Goal: Contribute content

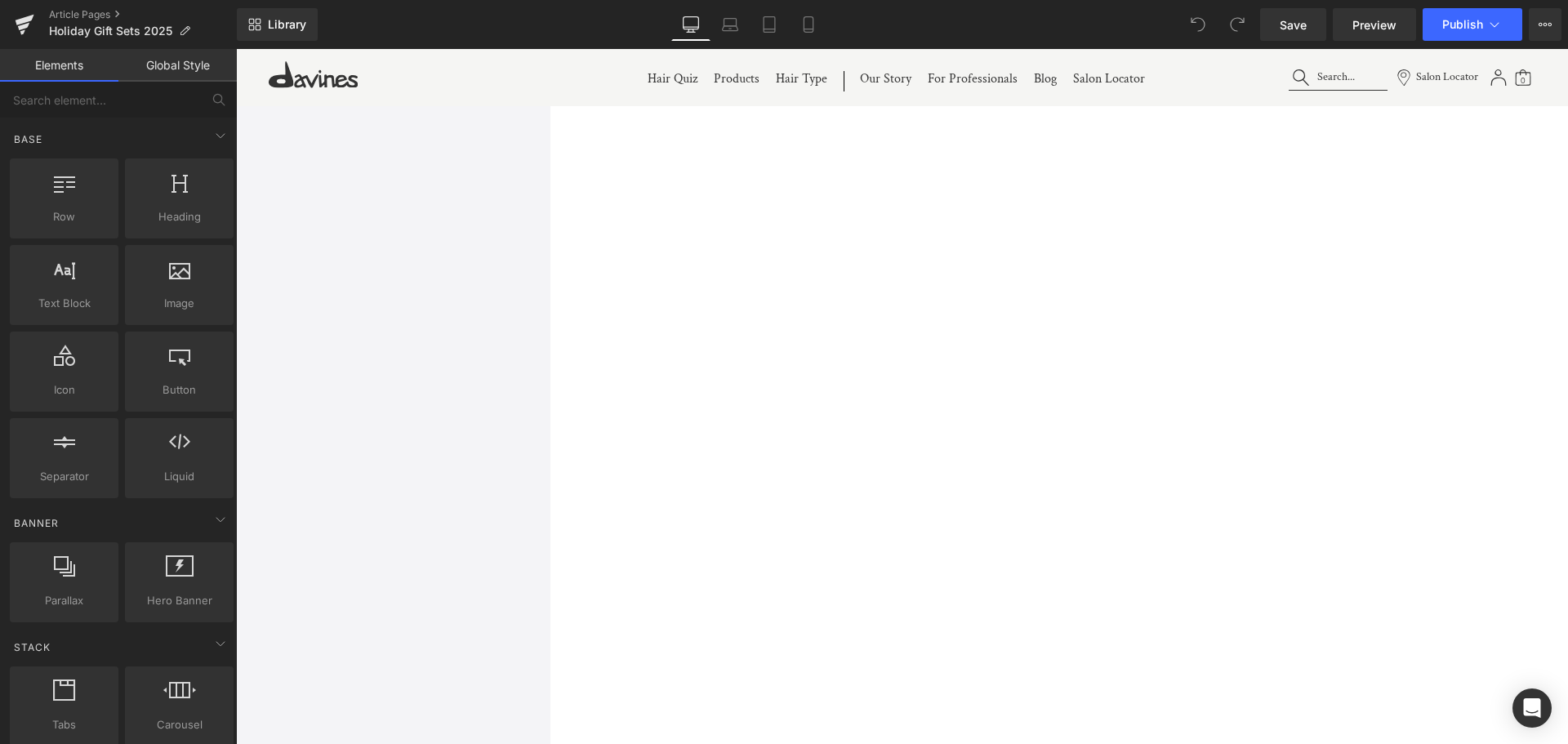
scroll to position [1307, 0]
click at [735, 19] on icon at bounding box center [731, 22] width 13 height 8
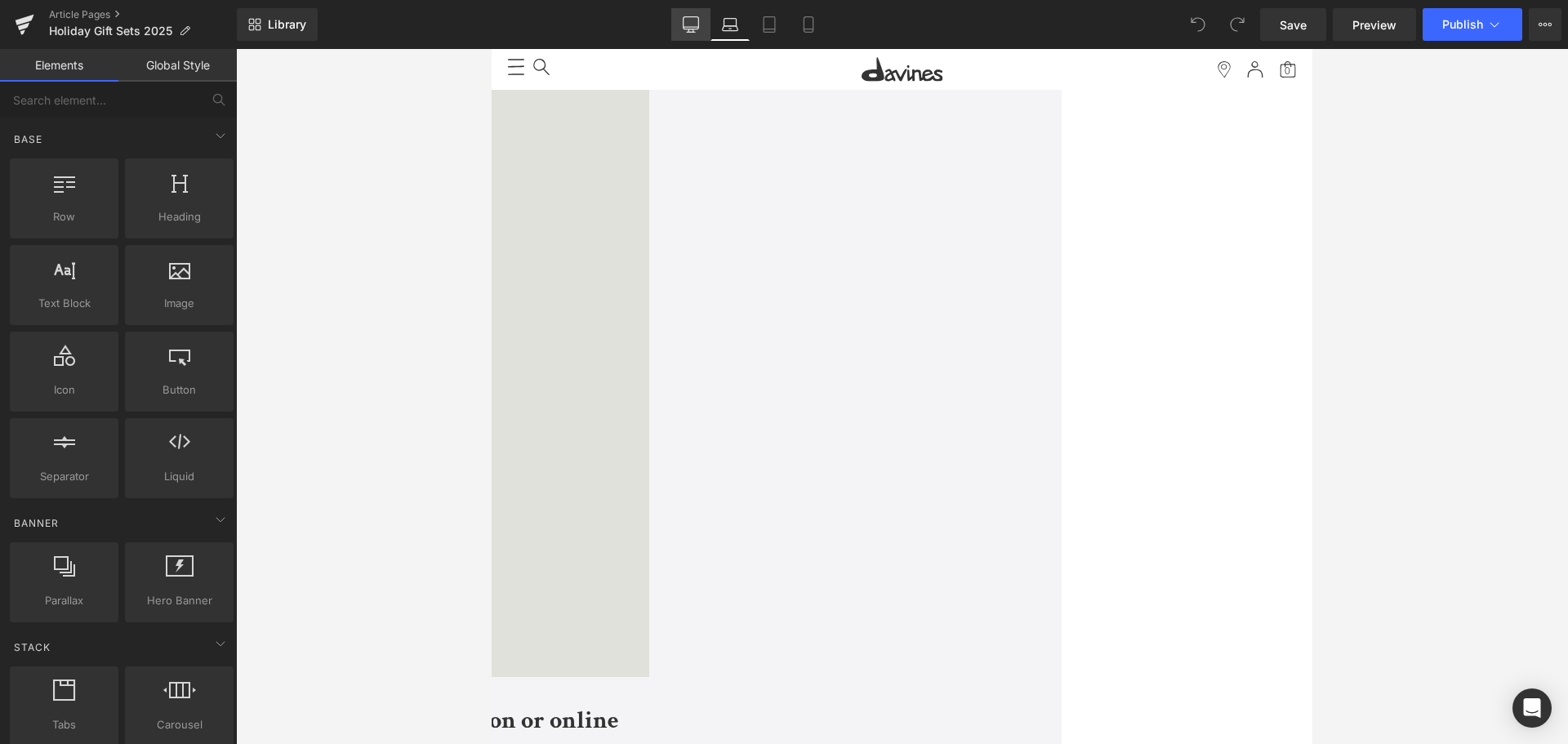
click at [678, 25] on link "Desktop" at bounding box center [691, 24] width 40 height 33
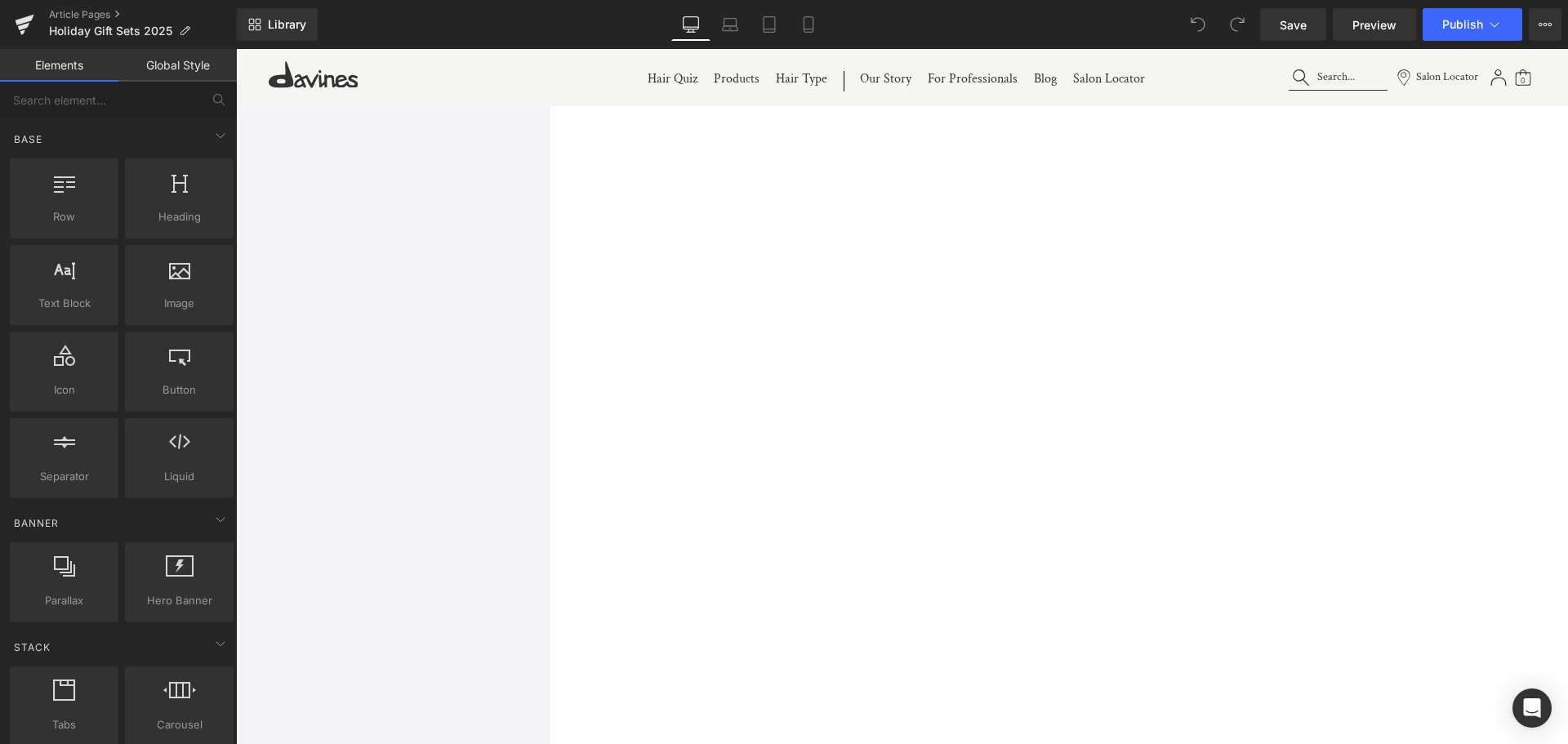
scroll to position [1738, 0]
click at [236, 49] on span "Button" at bounding box center [236, 49] width 0 height 0
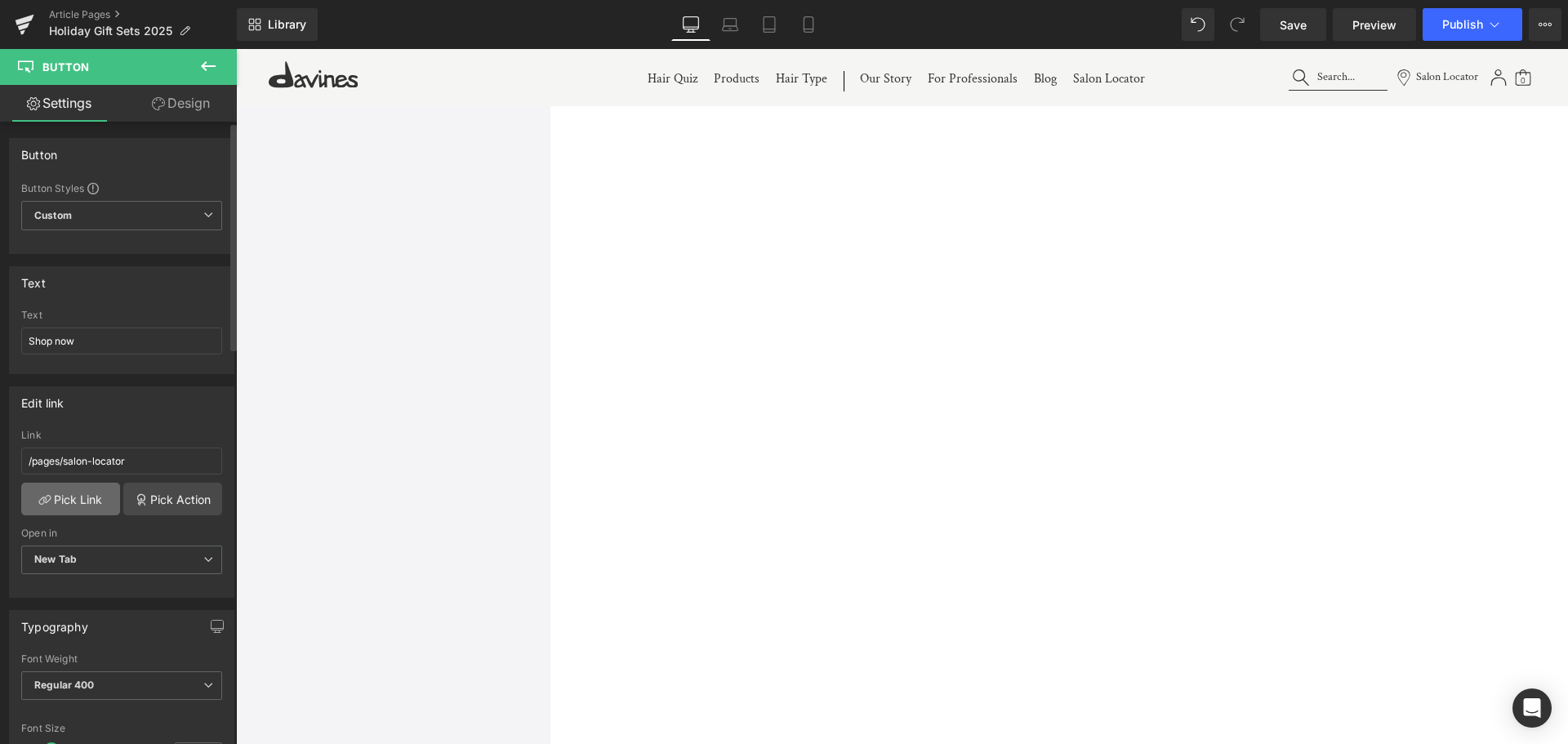
click at [70, 499] on link "Pick Link" at bounding box center [70, 499] width 98 height 33
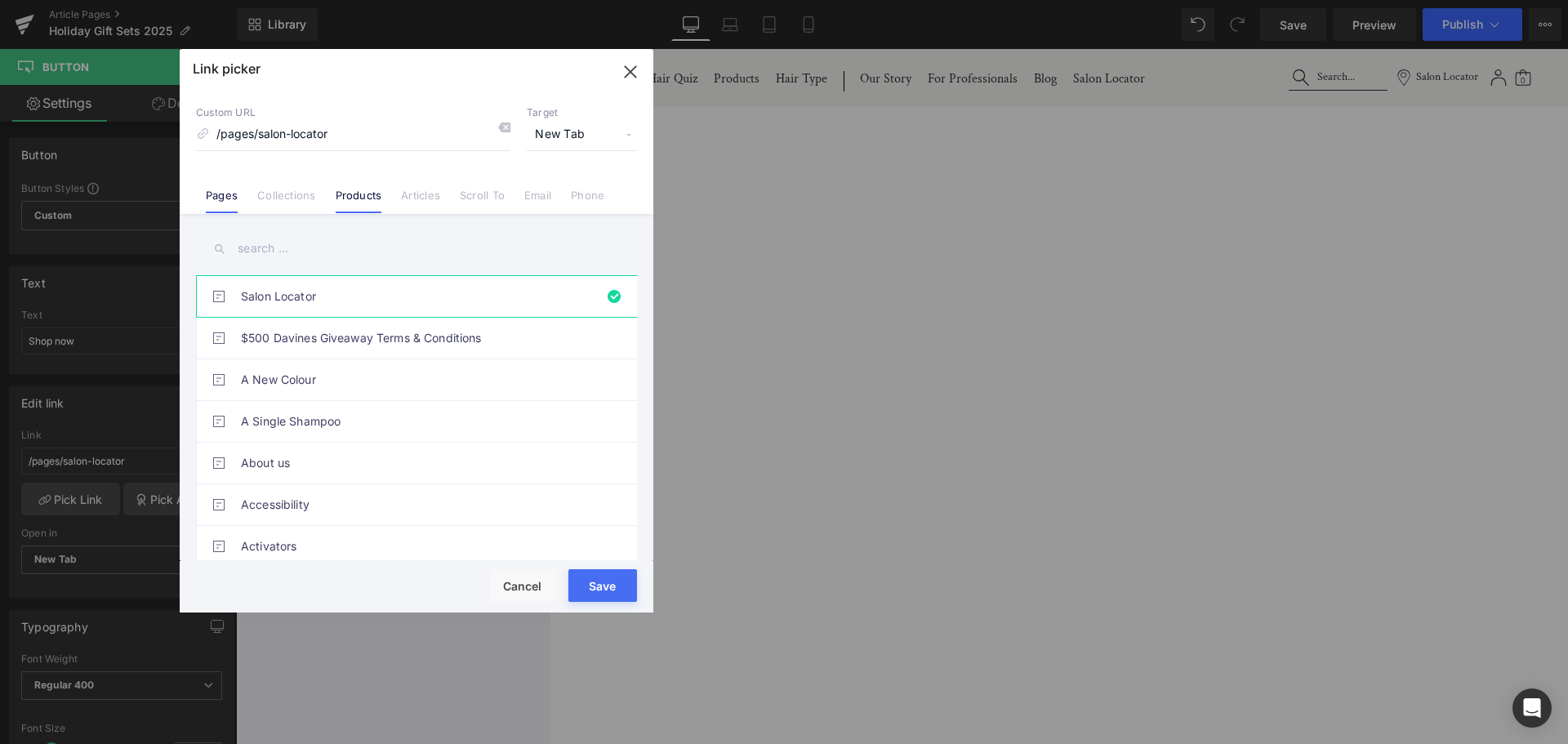
click at [362, 184] on li "Products" at bounding box center [359, 189] width 66 height 29
click at [264, 247] on input "text" at bounding box center [417, 249] width 441 height 37
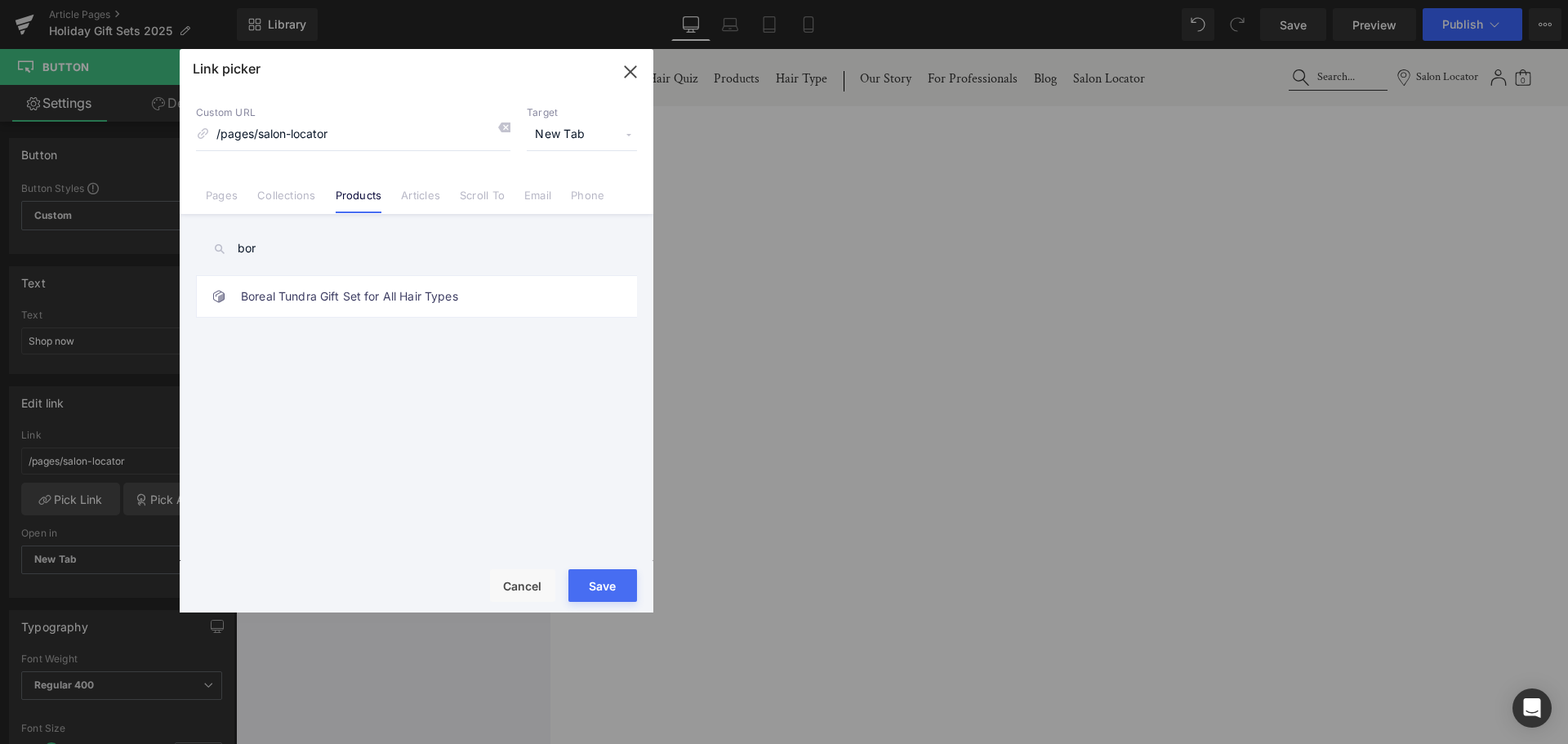
type input "bor"
click at [325, 290] on link "Boreal Tundra Gift Set for All Hair Types" at bounding box center [420, 296] width 359 height 41
type input "/products/nounou-discovery-kit"
click at [601, 583] on button "Save" at bounding box center [603, 585] width 69 height 33
type input "/products/nounou-discovery-kit"
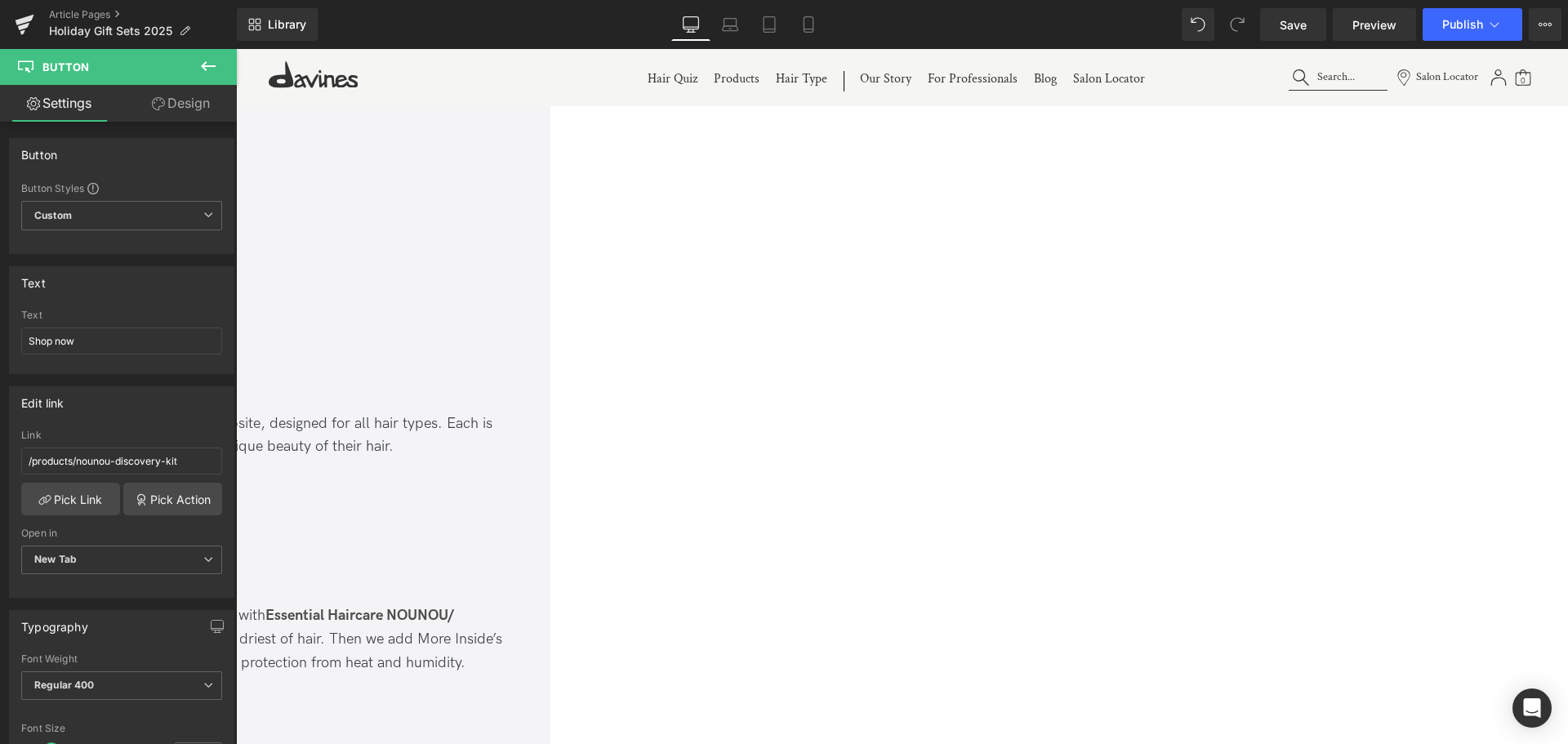
scroll to position [2261, 0]
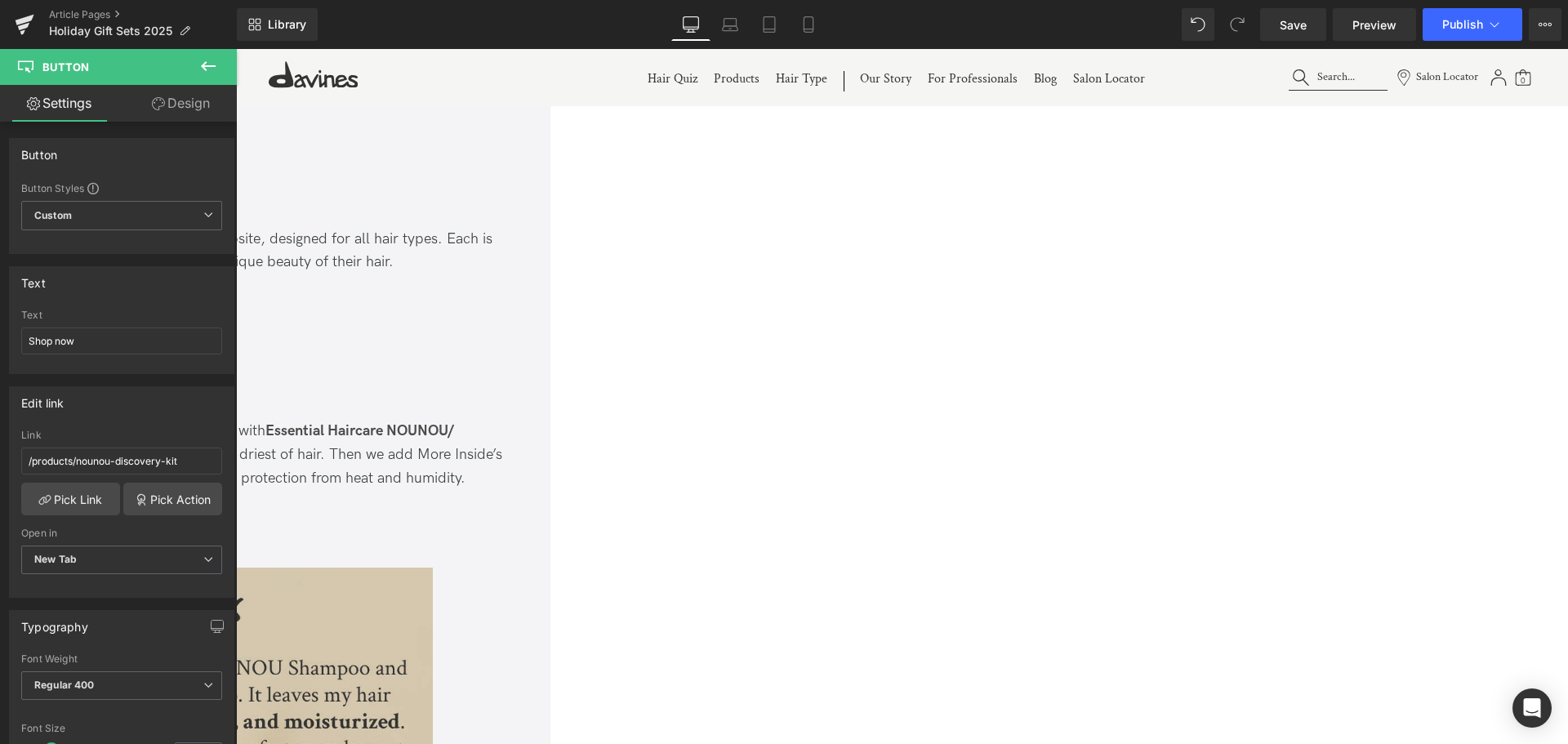
click at [236, 49] on span "Button" at bounding box center [236, 49] width 0 height 0
click at [79, 501] on link "Pick Link" at bounding box center [70, 499] width 98 height 33
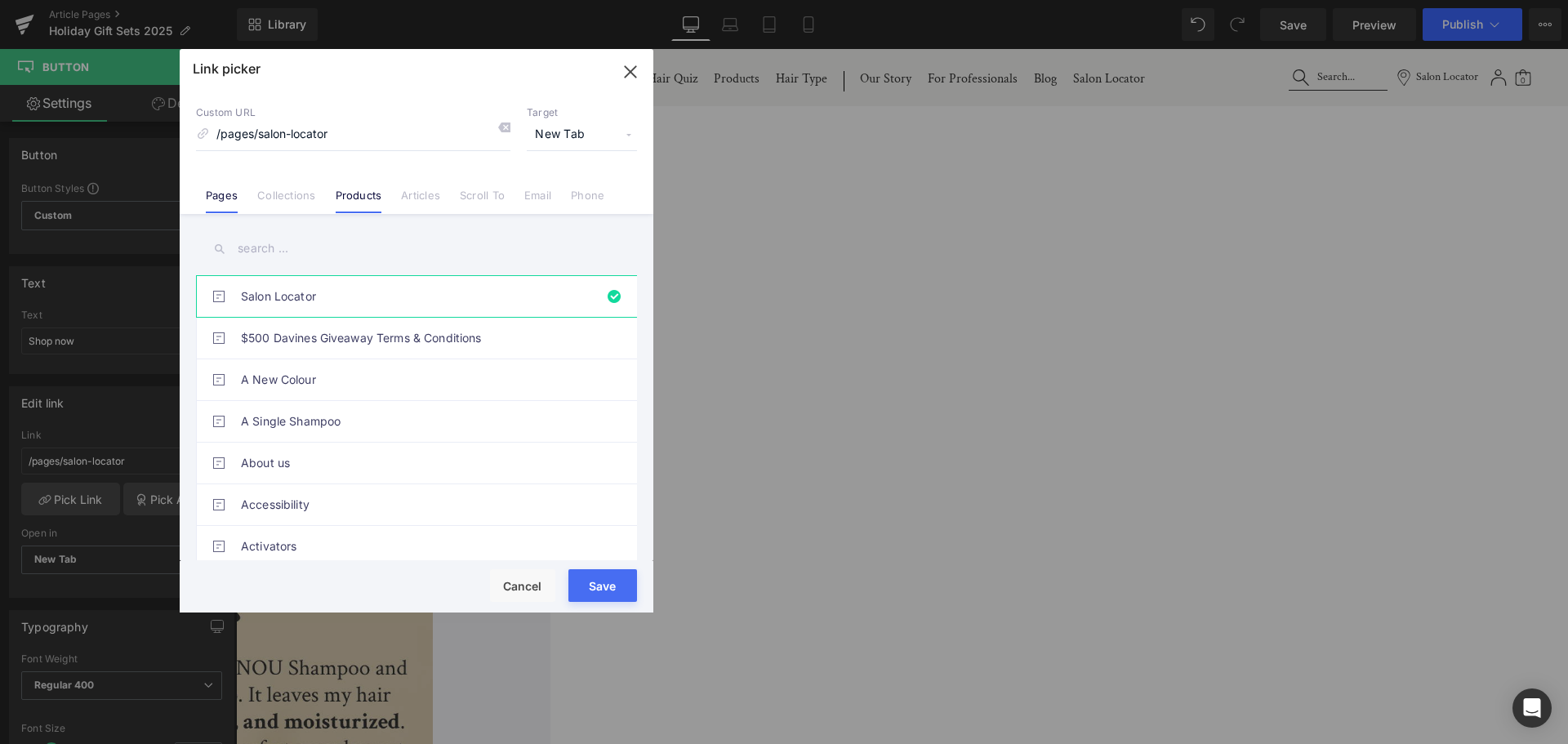
click at [341, 197] on link "Products" at bounding box center [359, 200] width 46 height 24
click at [258, 243] on input "text" at bounding box center [417, 249] width 441 height 37
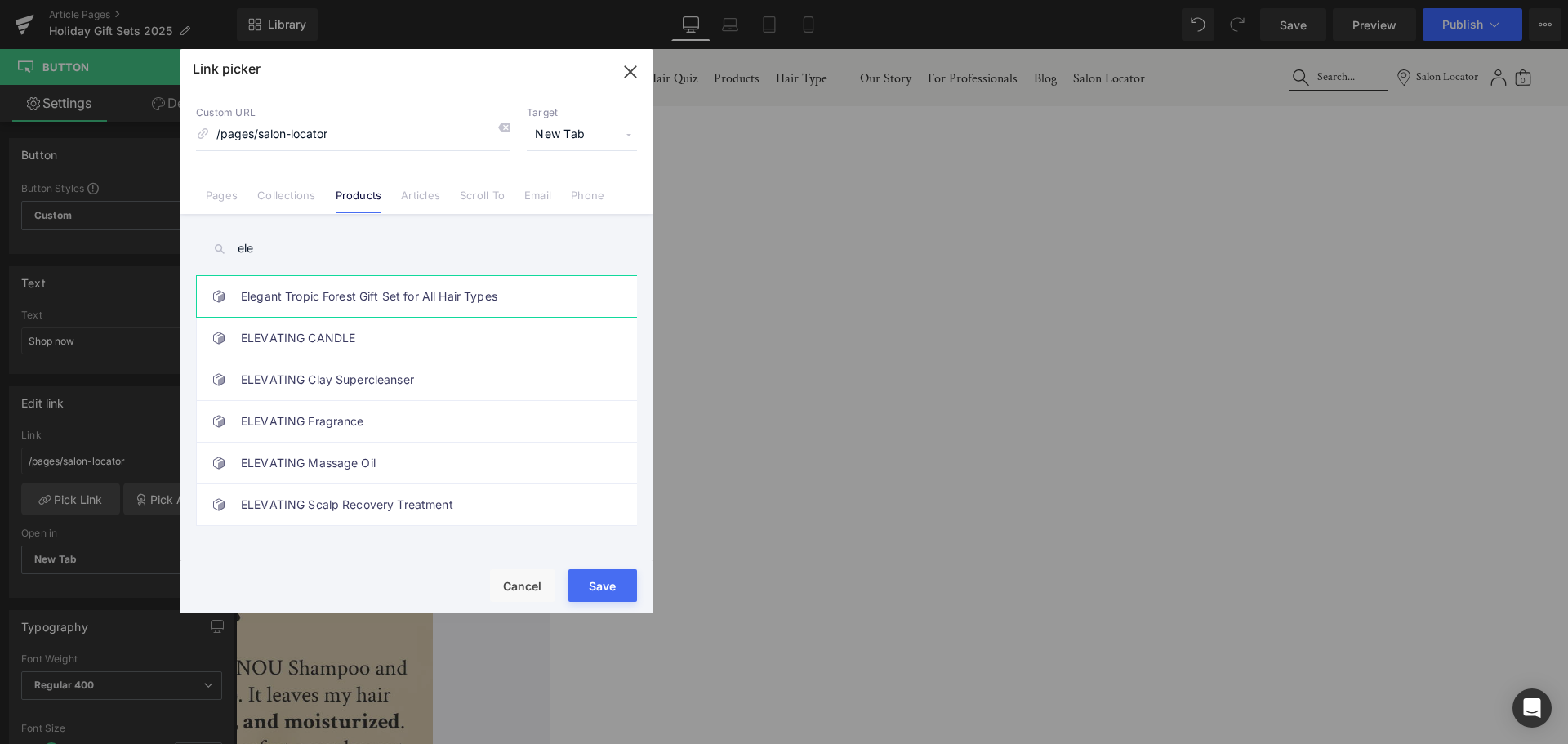
type input "ele"
click at [320, 291] on link "Elegant Tropic Forest Gift Set for All Hair Types" at bounding box center [420, 296] width 359 height 41
type input "/products/oi-holiday-discovery-kit"
click at [619, 589] on button "Save" at bounding box center [603, 585] width 69 height 33
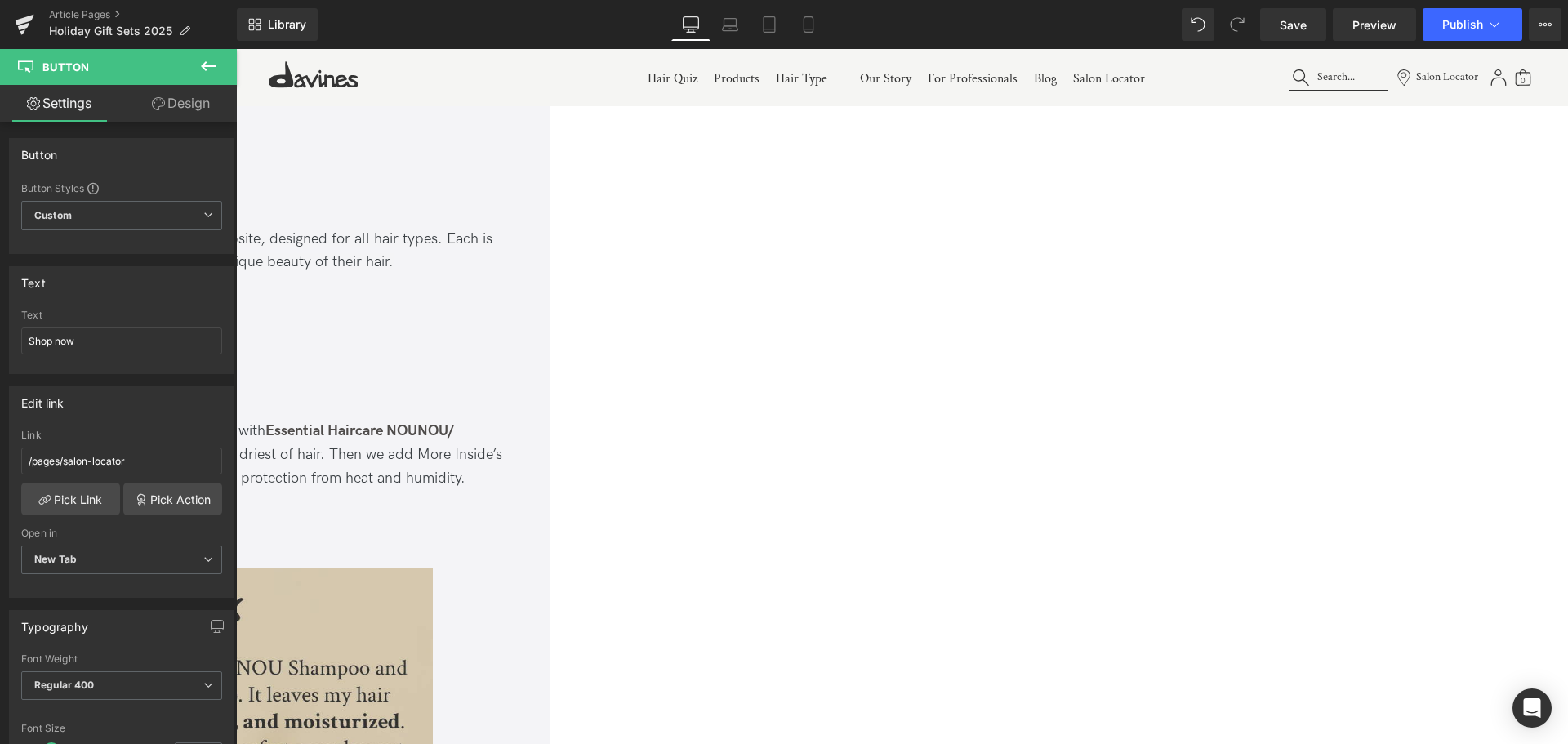
type input "/products/oi-holiday-discovery-kit"
click at [1273, 23] on link "Save" at bounding box center [1294, 24] width 66 height 33
click at [1497, 29] on icon at bounding box center [1494, 24] width 16 height 16
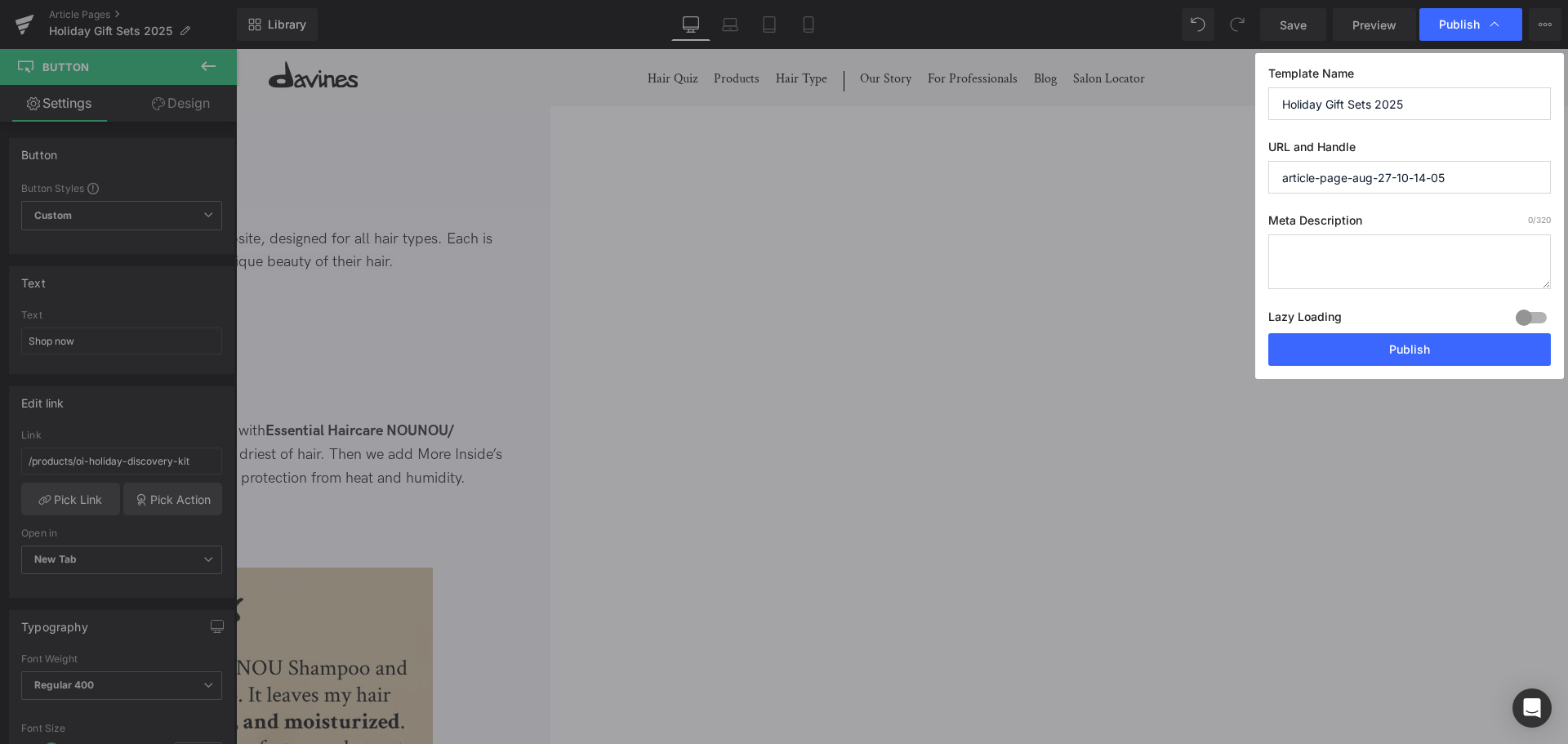
click at [1454, 185] on input "article-page-aug-27-10-14-05" at bounding box center [1410, 177] width 283 height 33
paste input "holiday-gift-sets-202"
type input "holiday-gift-sets-2025"
click at [1396, 258] on textarea at bounding box center [1410, 262] width 283 height 55
paste textarea "Discover Davines’ sustainable holiday gift sets—limited-edition, nature-inspire…"
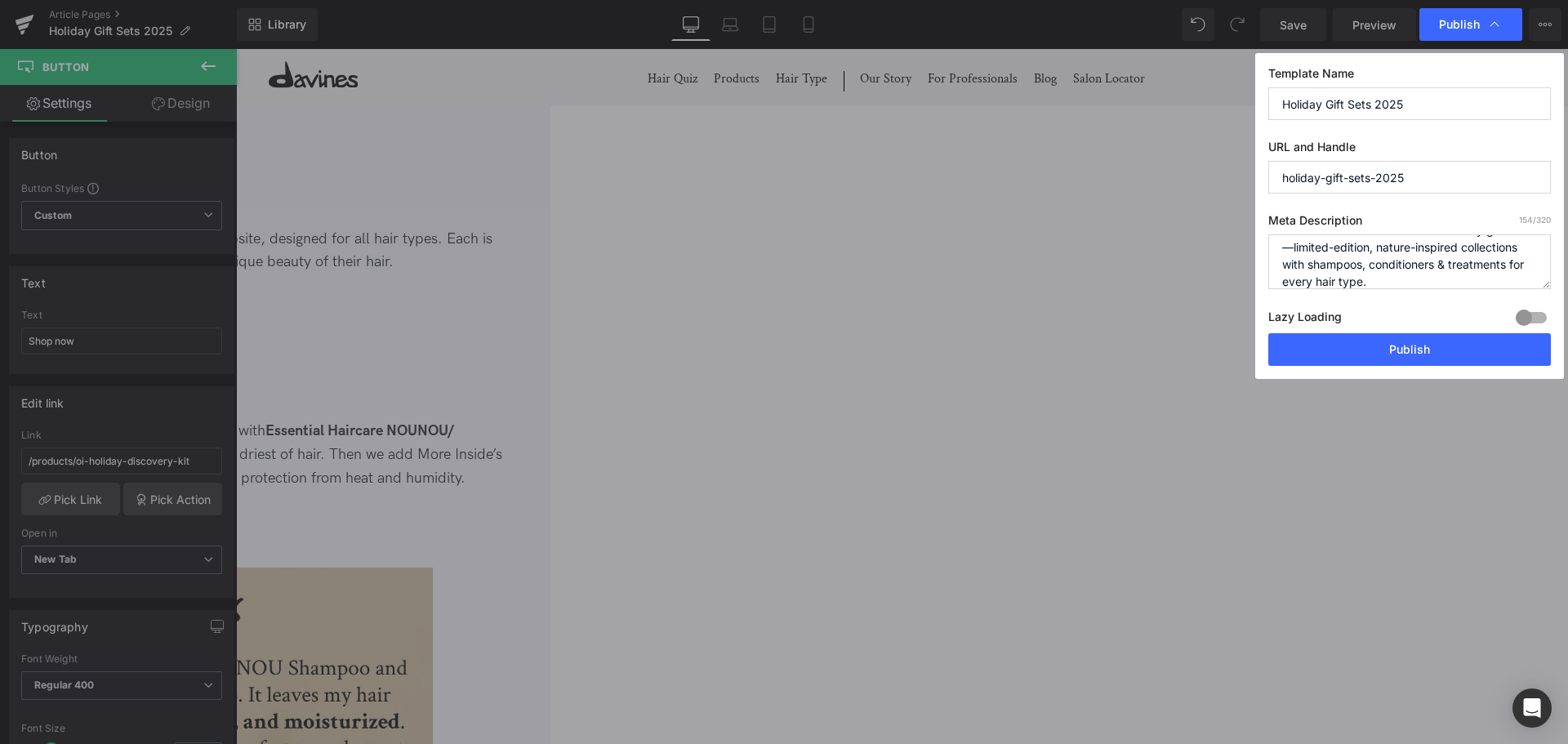
scroll to position [0, 0]
type textarea "Discover Davines’ sustainable holiday gift sets—limited-edition, nature-inspire…"
click at [1447, 347] on button "Publish" at bounding box center [1410, 349] width 283 height 33
